Goal: Task Accomplishment & Management: Manage account settings

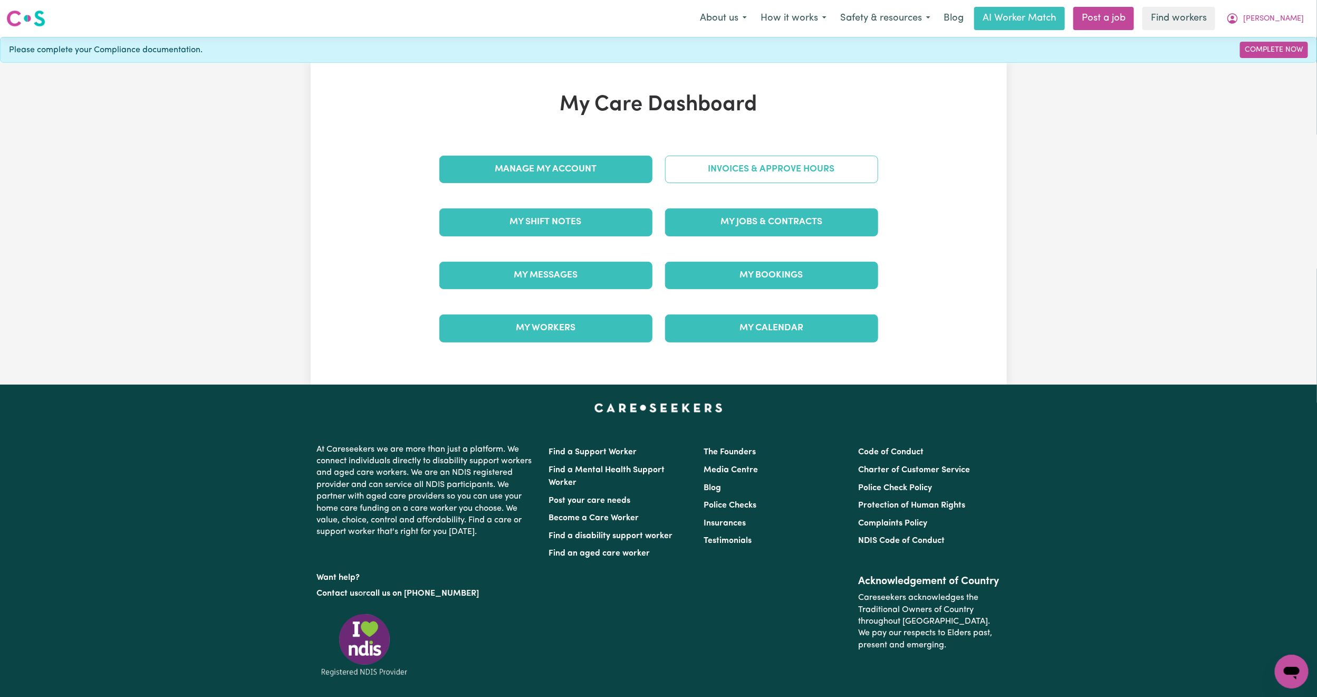
click at [722, 177] on link "Invoices & Approve Hours" at bounding box center [771, 169] width 213 height 27
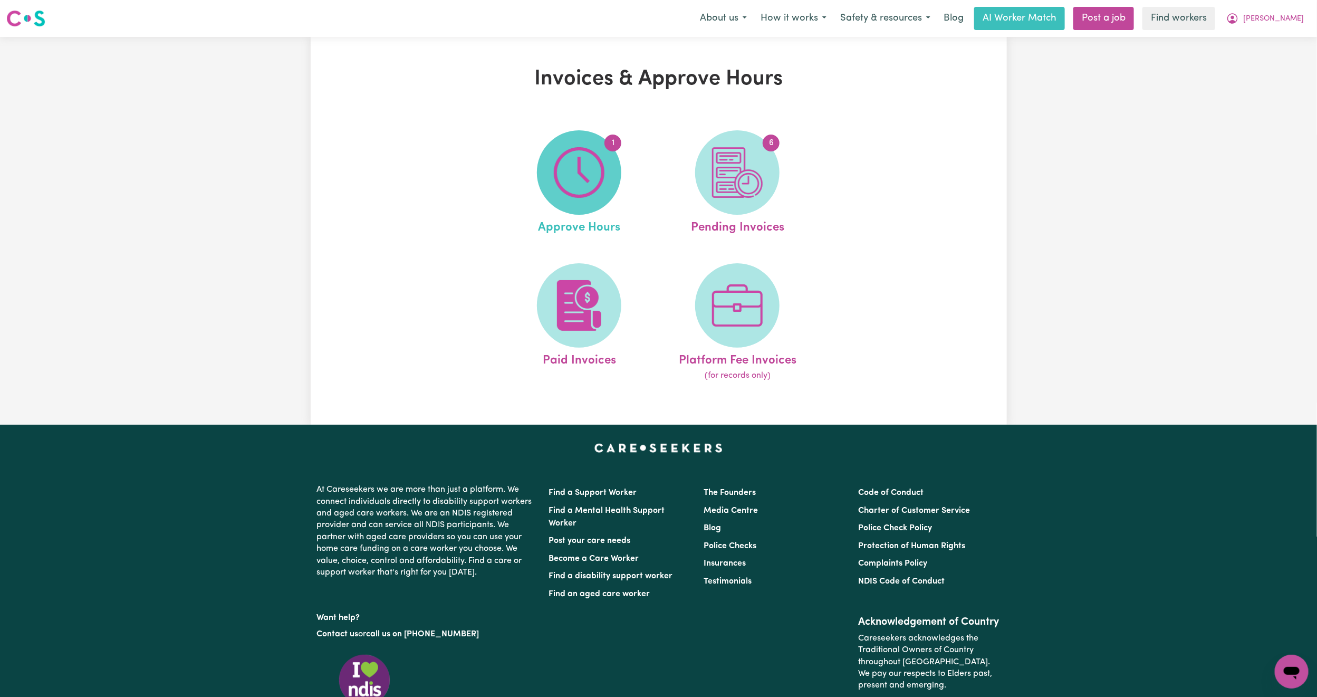
click at [600, 197] on img at bounding box center [579, 172] width 51 height 51
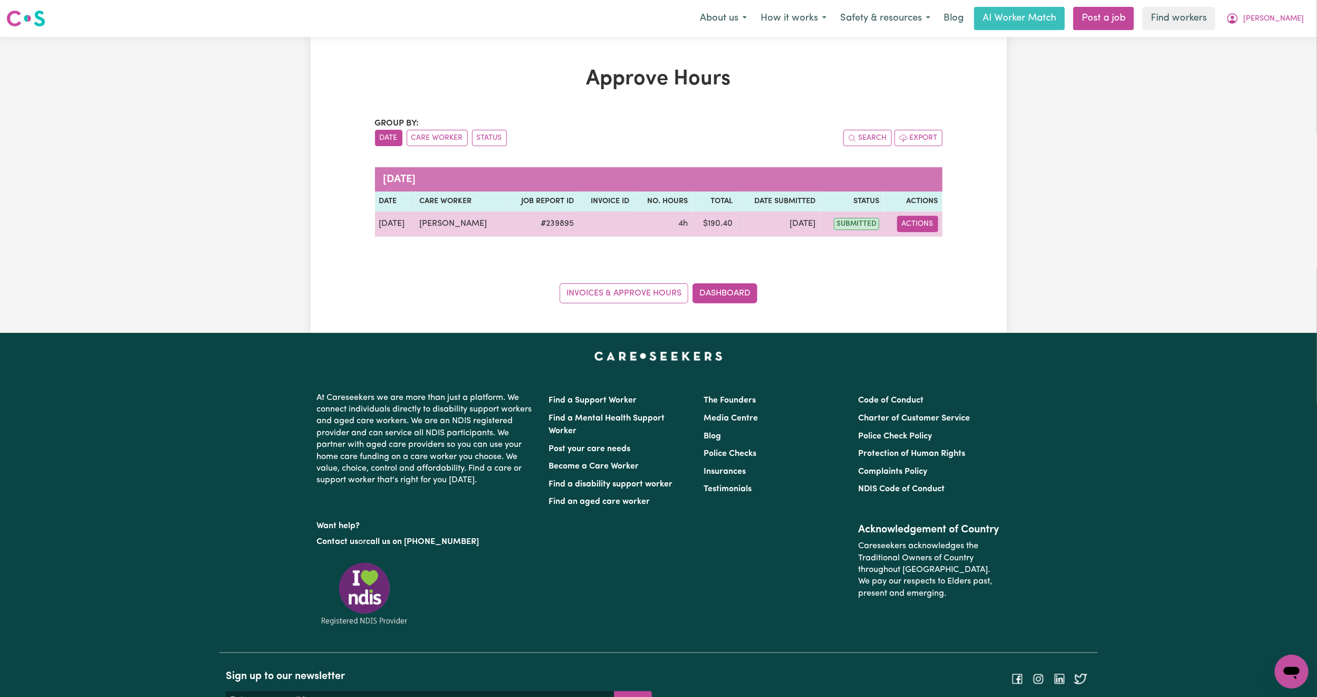
click at [933, 220] on button "Actions" at bounding box center [917, 224] width 41 height 16
click at [939, 247] on link "View Job Report" at bounding box center [943, 248] width 90 height 21
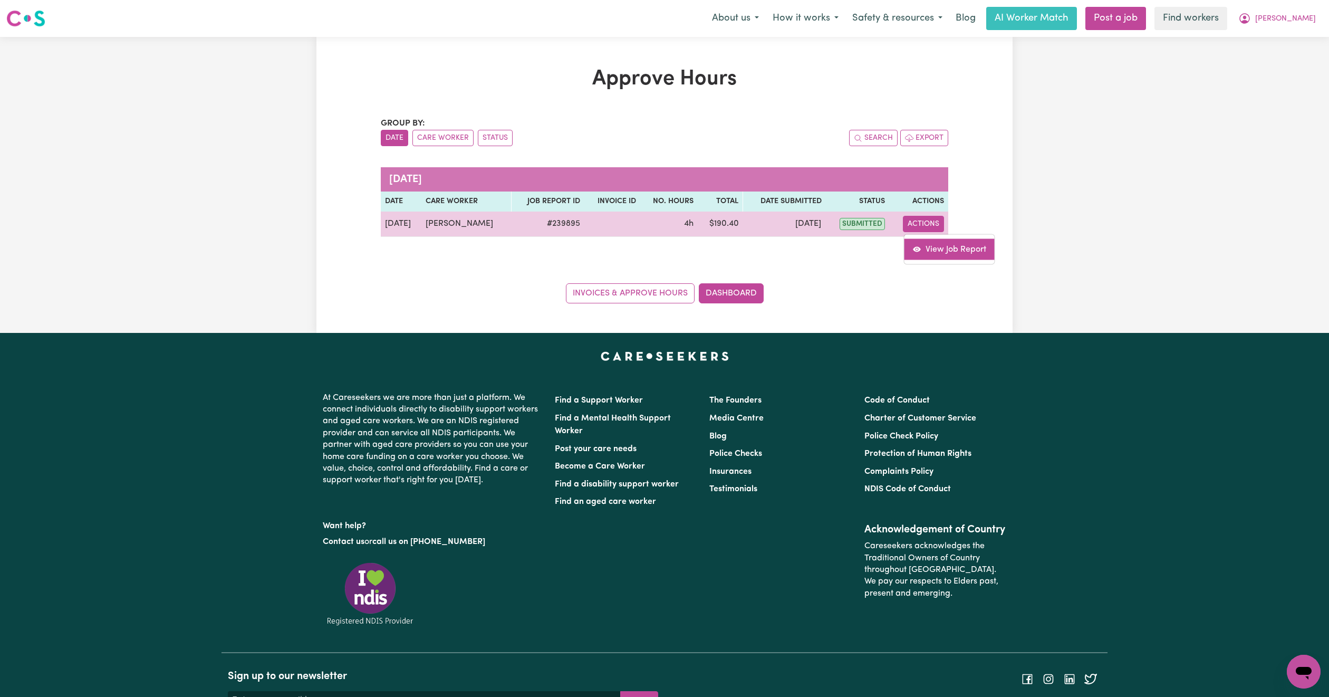
select select "pm"
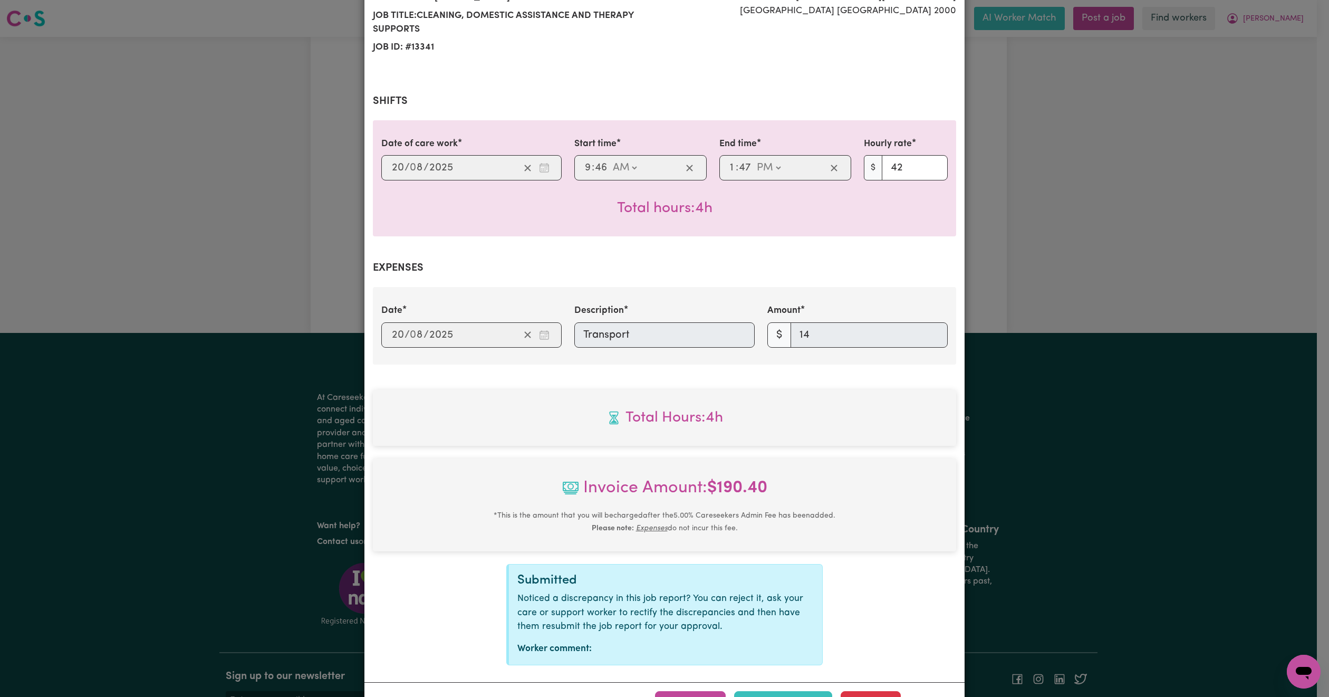
scroll to position [198, 0]
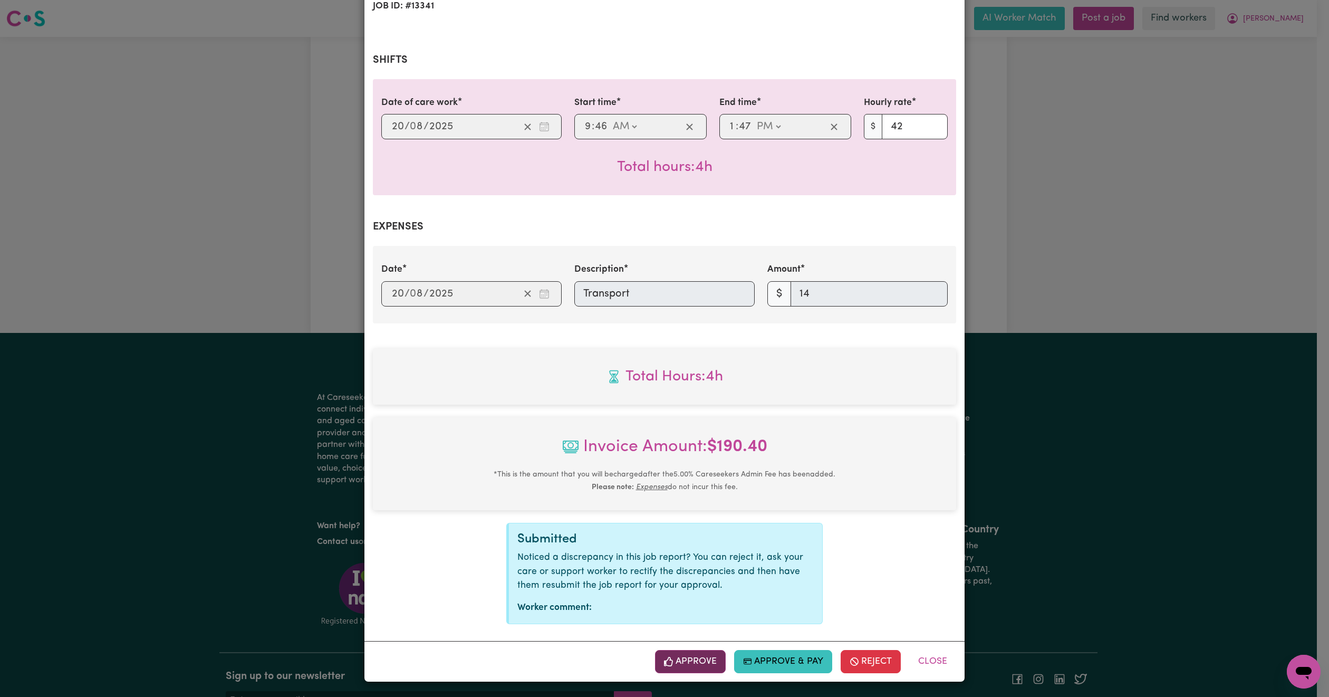
click at [667, 662] on icon "button" at bounding box center [668, 661] width 9 height 9
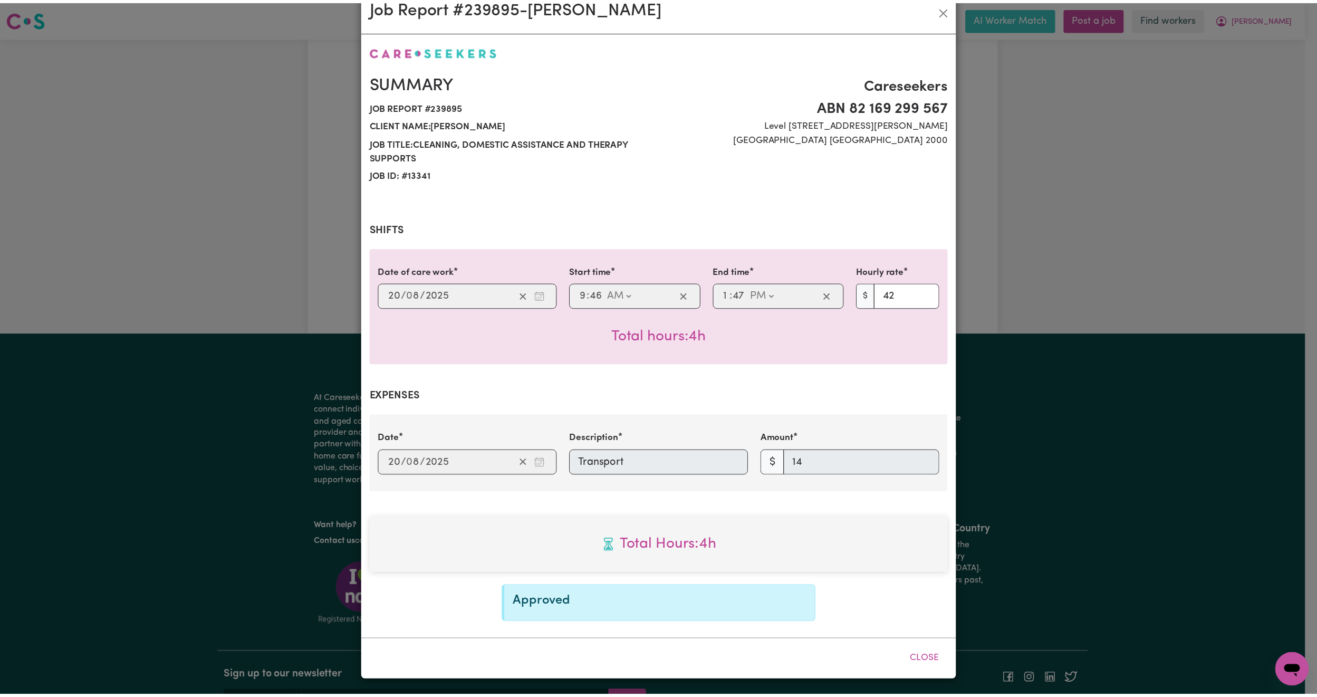
scroll to position [27, 0]
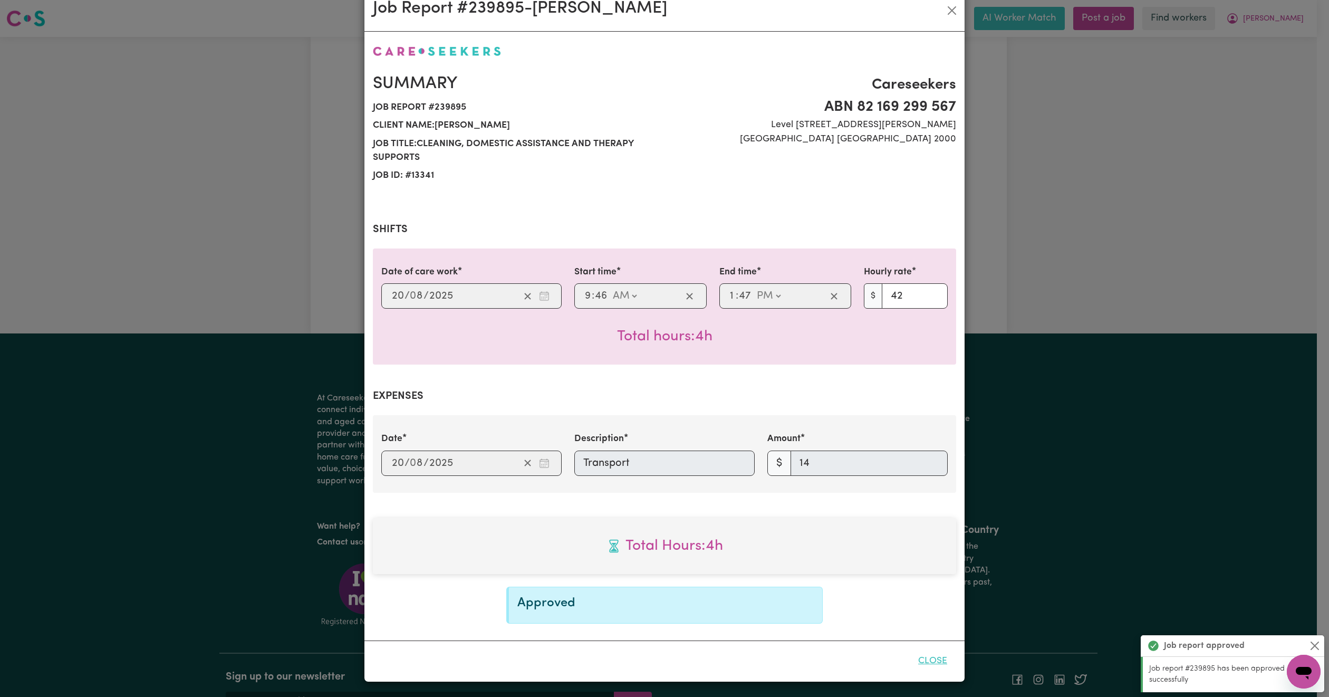
click at [942, 663] on button "Close" at bounding box center [932, 660] width 47 height 23
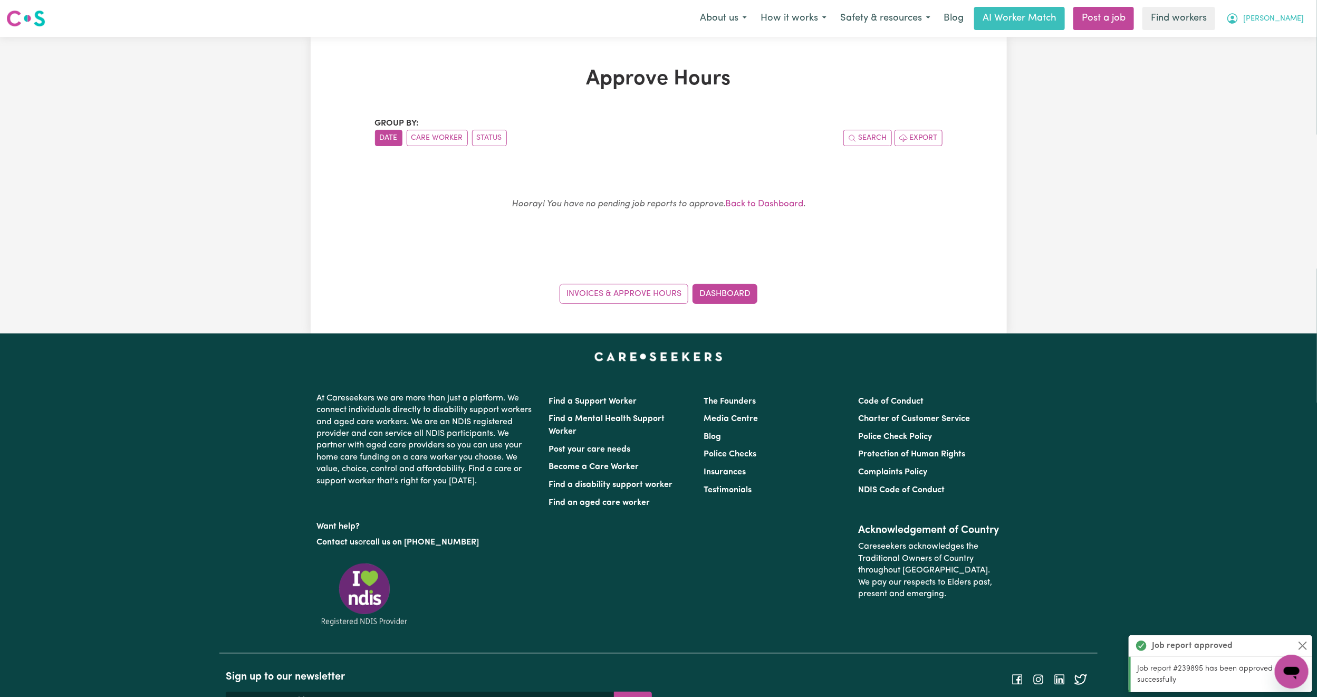
click at [1300, 15] on span "[PERSON_NAME]" at bounding box center [1273, 19] width 61 height 12
click at [1255, 70] on link "Logout" at bounding box center [1268, 61] width 83 height 20
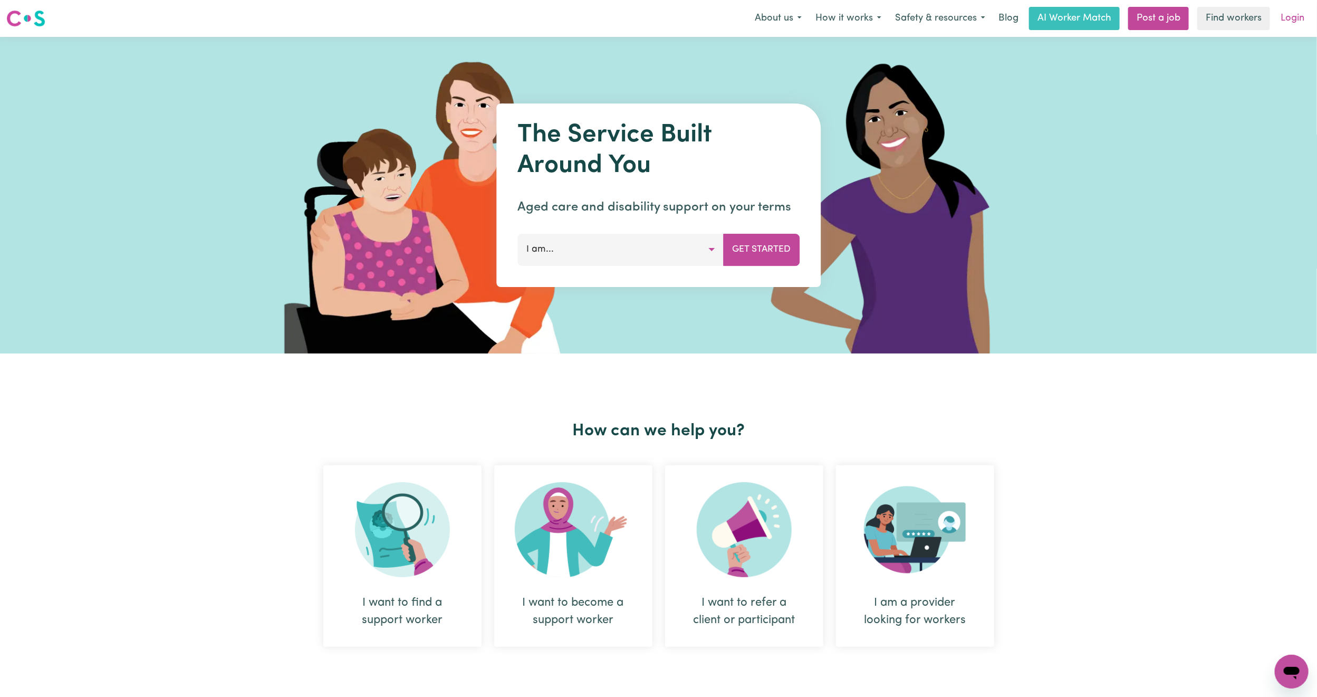
click at [1301, 19] on link "Login" at bounding box center [1292, 18] width 36 height 23
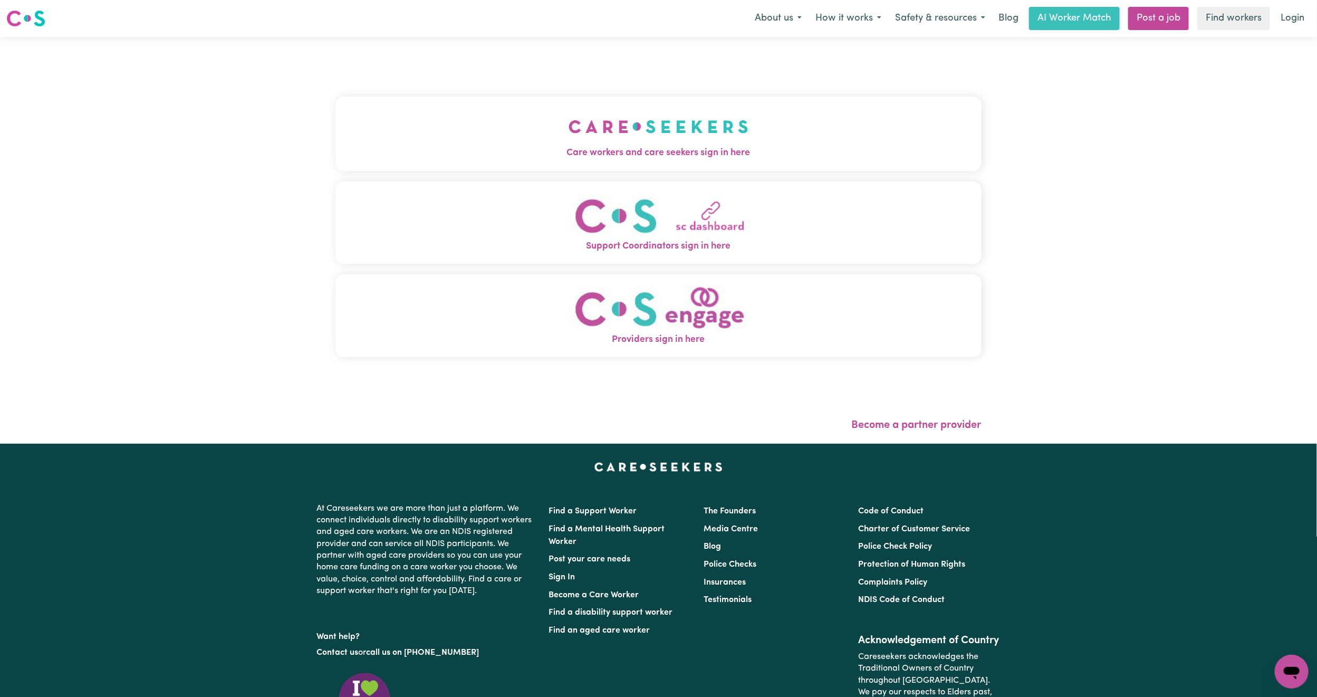
click at [533, 143] on button "Care workers and care seekers sign in here" at bounding box center [658, 134] width 646 height 74
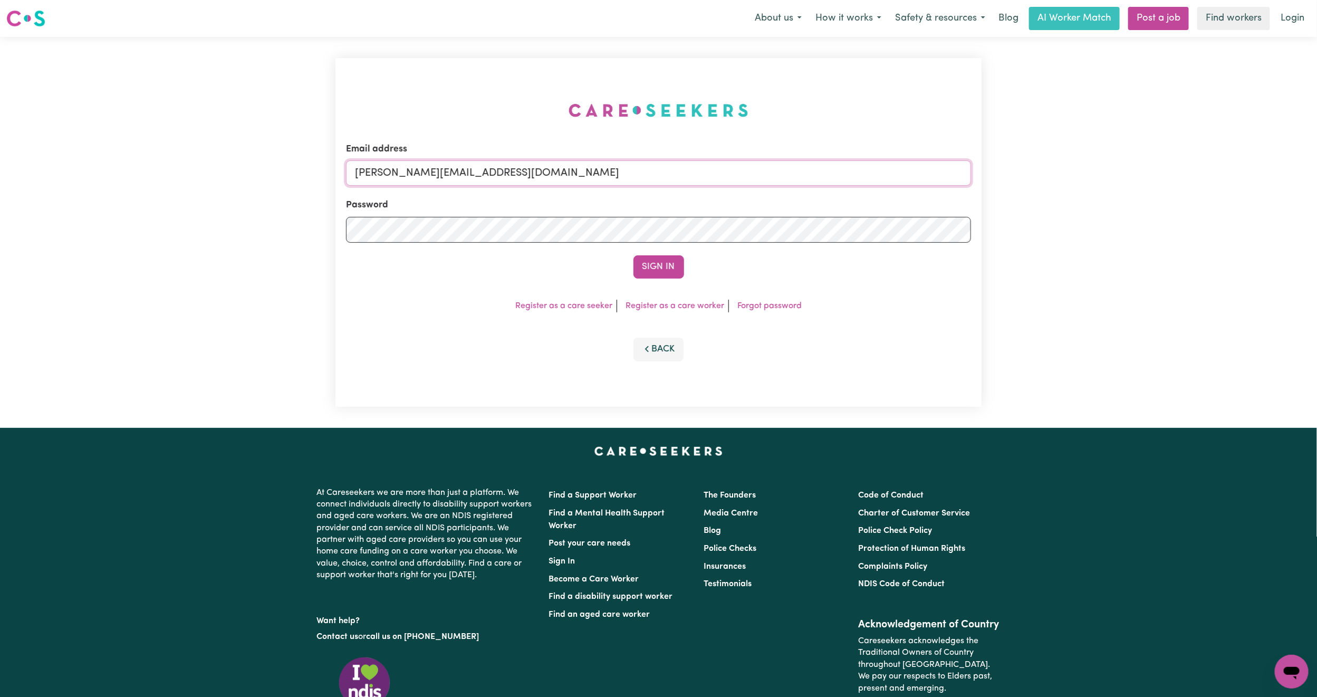
click at [429, 173] on input "[PERSON_NAME][EMAIL_ADDRESS][DOMAIN_NAME]" at bounding box center [658, 172] width 625 height 25
drag, startPoint x: 409, startPoint y: 169, endPoint x: 421, endPoint y: 179, distance: 16.1
click at [409, 170] on input "[PERSON_NAME][EMAIL_ADDRESS][DOMAIN_NAME]" at bounding box center [658, 172] width 625 height 25
drag, startPoint x: 409, startPoint y: 164, endPoint x: 766, endPoint y: 213, distance: 360.5
click at [766, 213] on form "Email address [EMAIL_ADDRESS][PERSON_NAME][DOMAIN_NAME] Password Sign In" at bounding box center [658, 210] width 625 height 136
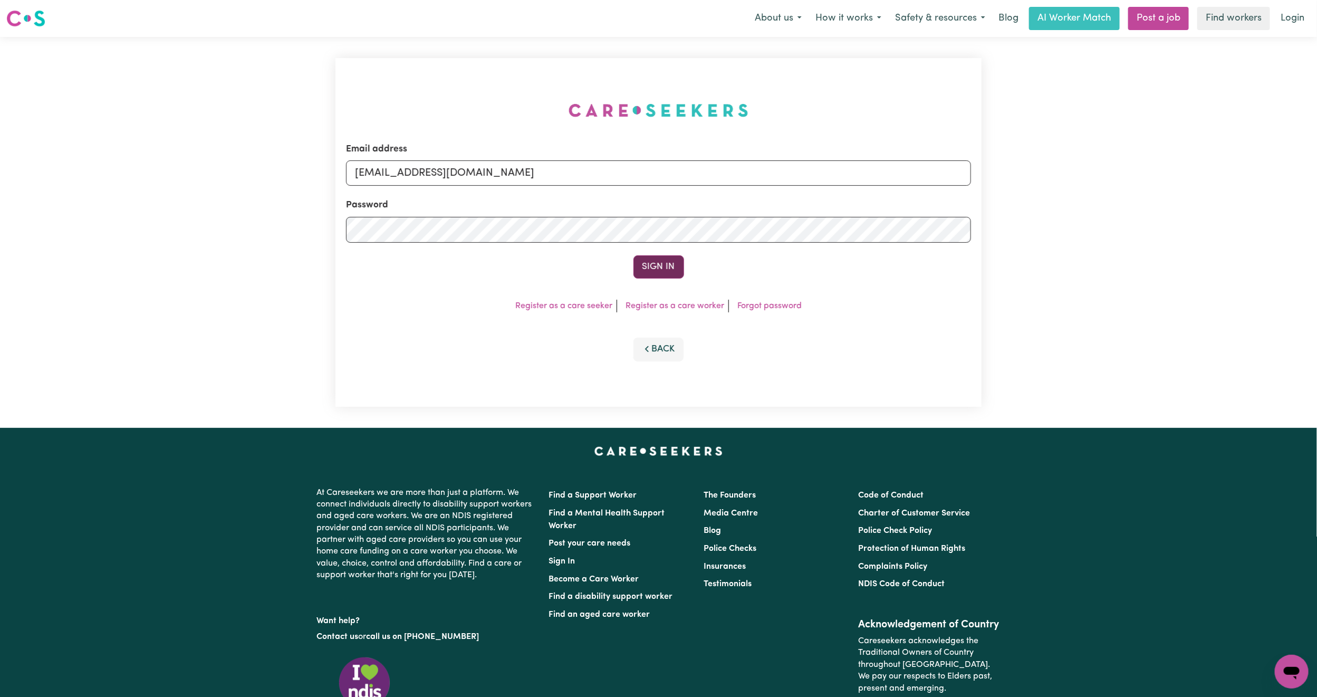
type input "[EMAIL_ADDRESS][DOMAIN_NAME]"
click at [680, 263] on button "Sign In" at bounding box center [658, 266] width 51 height 23
